Goal: Transaction & Acquisition: Purchase product/service

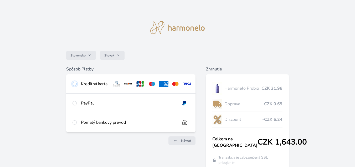
click at [73, 85] on input "radio" at bounding box center [75, 84] width 4 height 4
radio input "true"
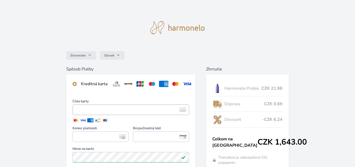
click at [87, 108] on span "<p>Your browser does not support iframes.</p>" at bounding box center [131, 109] width 117 height 11
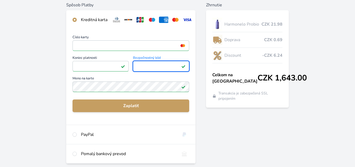
scroll to position [64, 0]
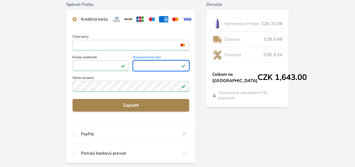
click at [143, 108] on span "Zaplatiť" at bounding box center [131, 105] width 108 height 6
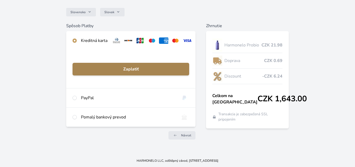
scroll to position [47, 0]
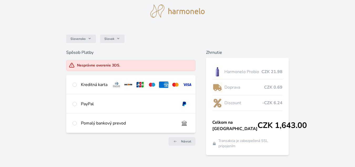
scroll to position [17, 0]
click at [79, 84] on div "Kreditná karta" at bounding box center [130, 84] width 129 height 19
radio input "true"
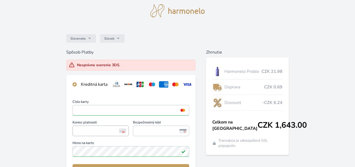
click at [108, 136] on span "<p>Your browser does not support iframes.</p>" at bounding box center [101, 130] width 56 height 11
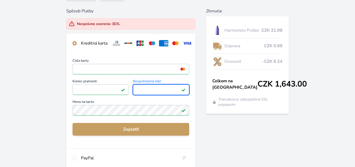
scroll to position [82, 0]
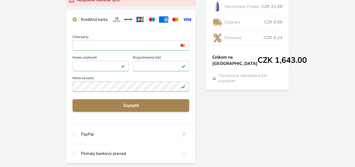
click at [127, 108] on span "Zaplatiť" at bounding box center [131, 105] width 108 height 6
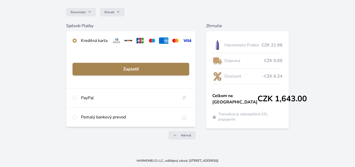
scroll to position [47, 0]
